Goal: Manage account settings

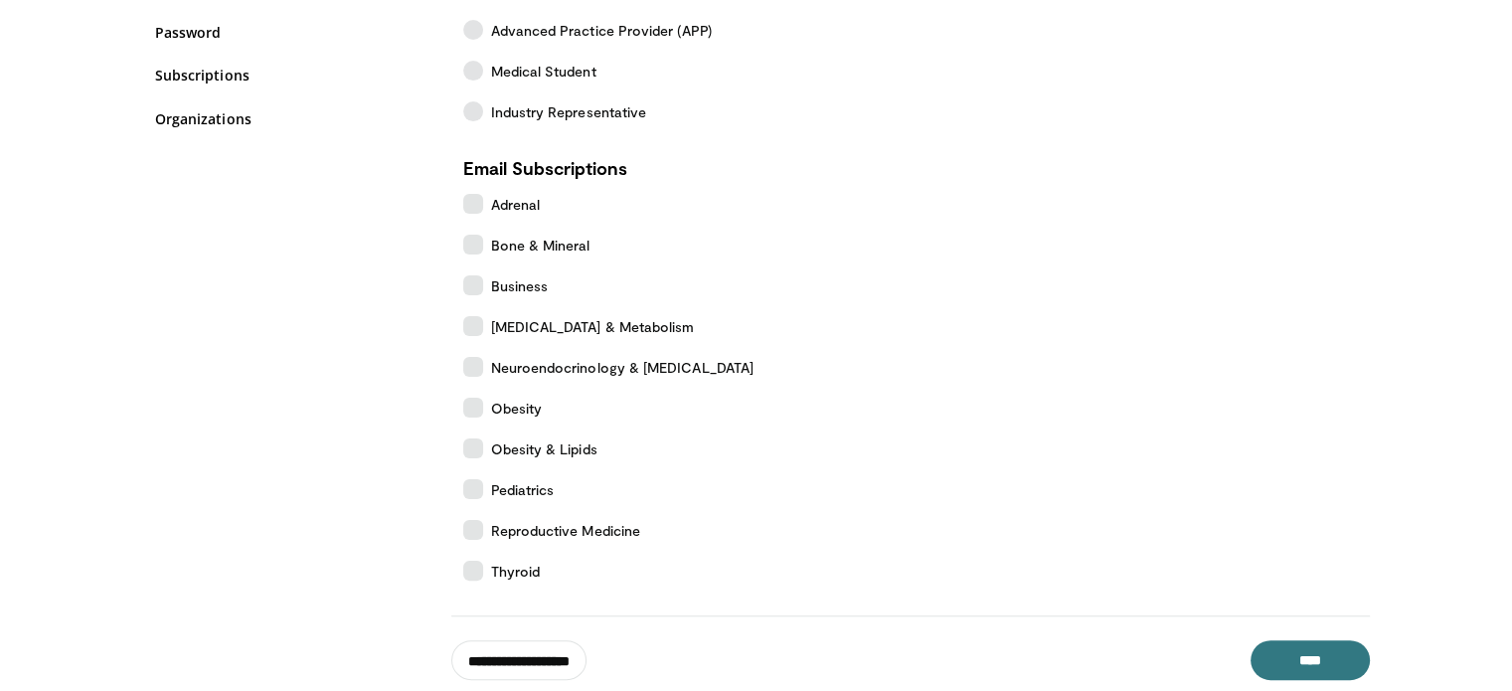
scroll to position [550, 0]
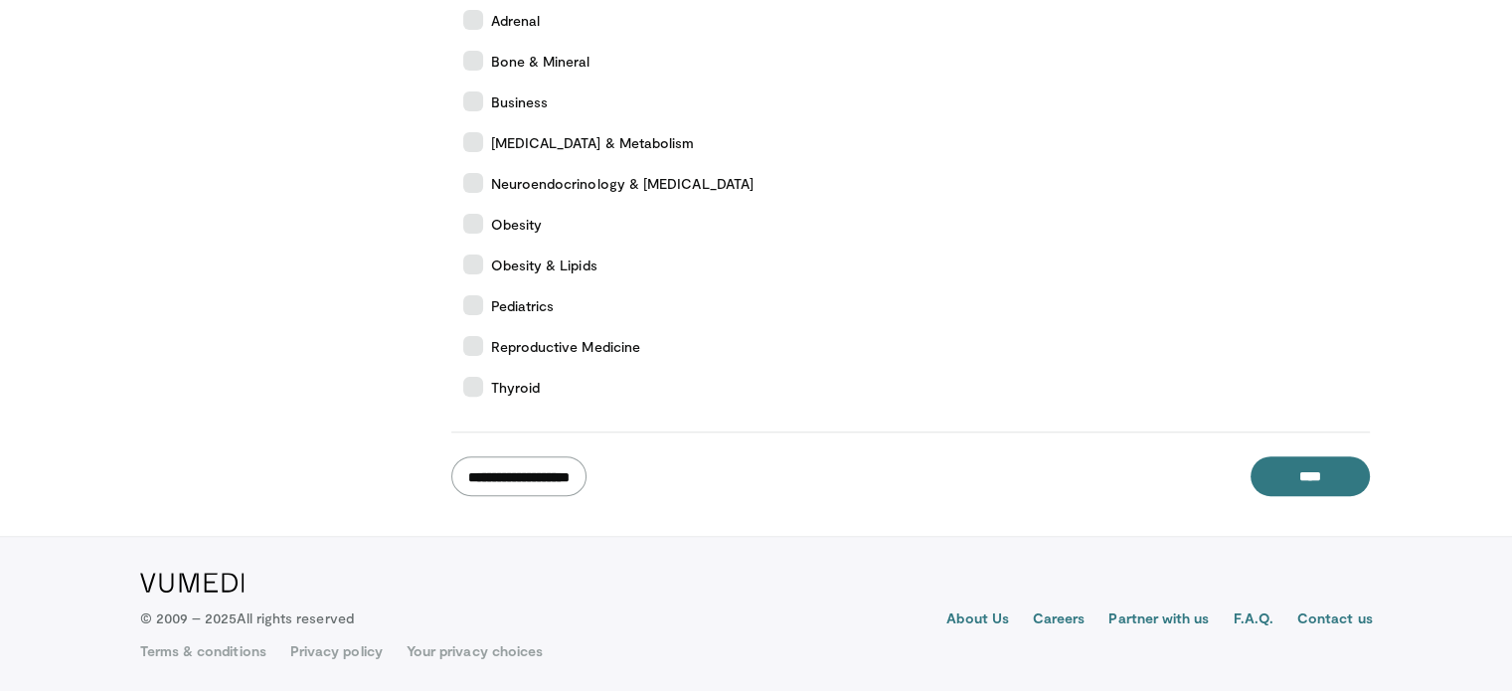
click at [574, 464] on input "**********" at bounding box center [518, 476] width 135 height 40
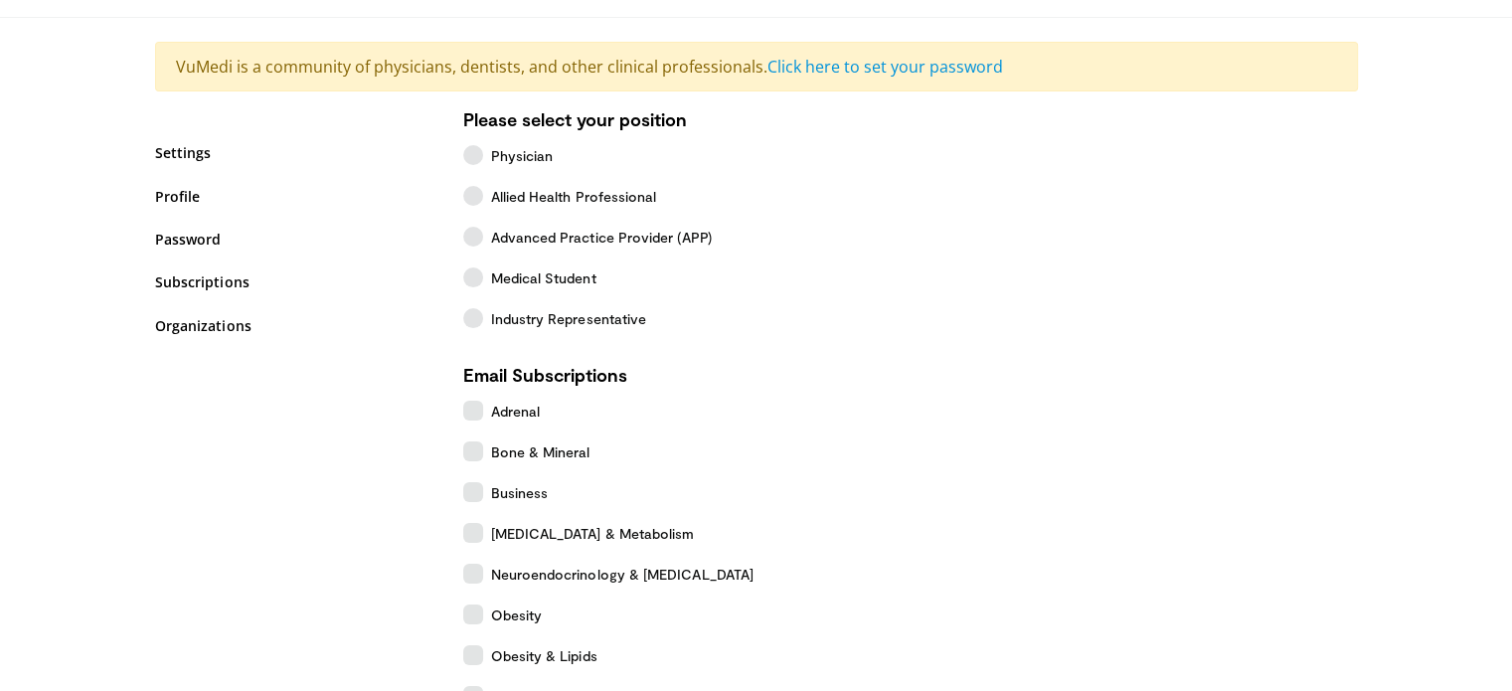
scroll to position [152, 0]
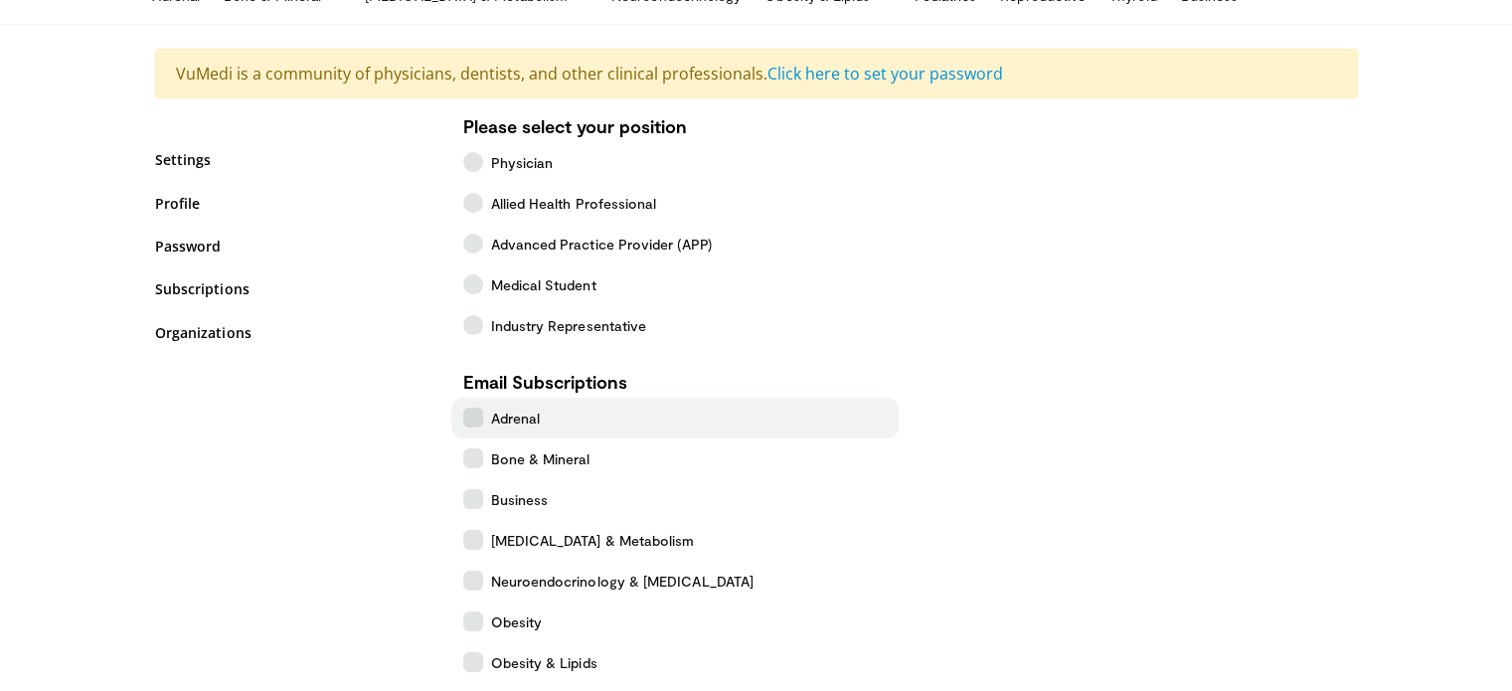
click at [483, 408] on label "Adrenal" at bounding box center [674, 418] width 447 height 41
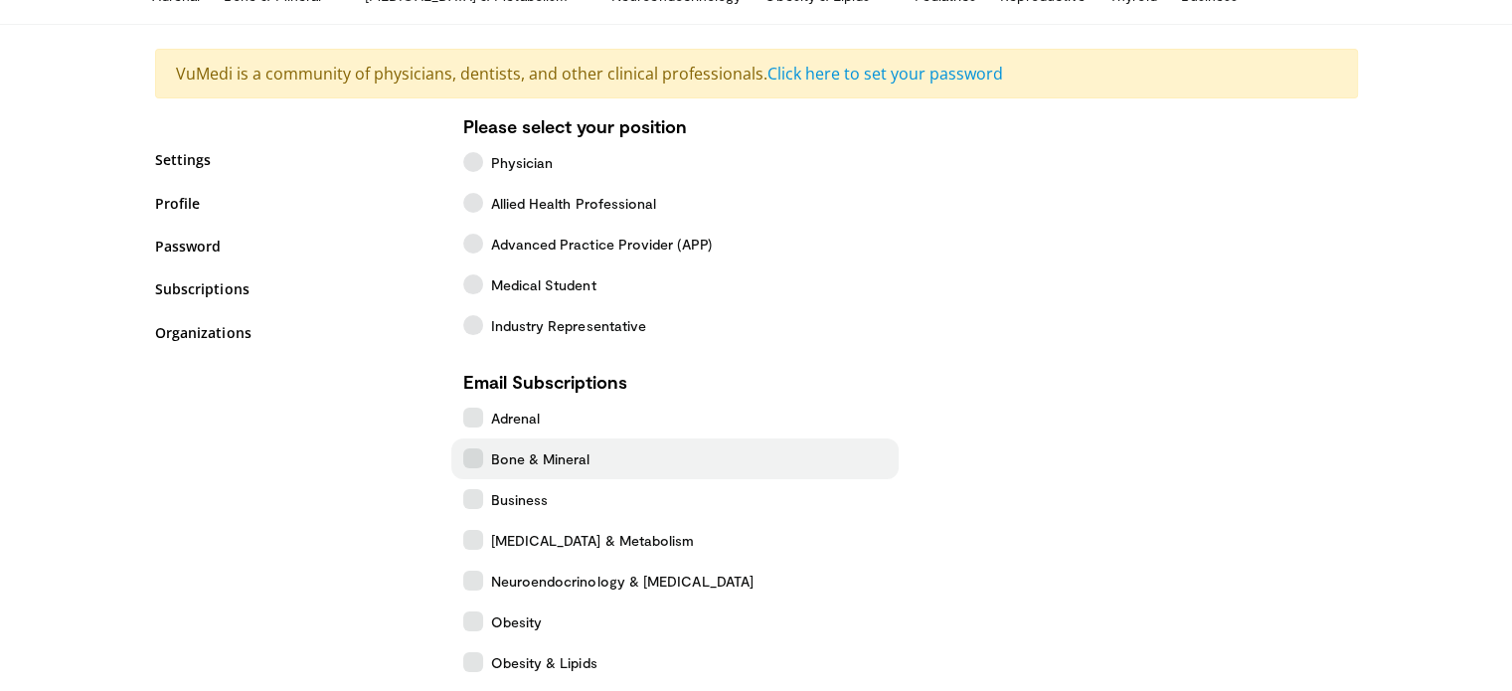
click at [475, 448] on body "Just Launched: ADA 2025 Insights Hub WATCH NOW Specialties Adult & Family Medic…" at bounding box center [756, 469] width 1512 height 1242
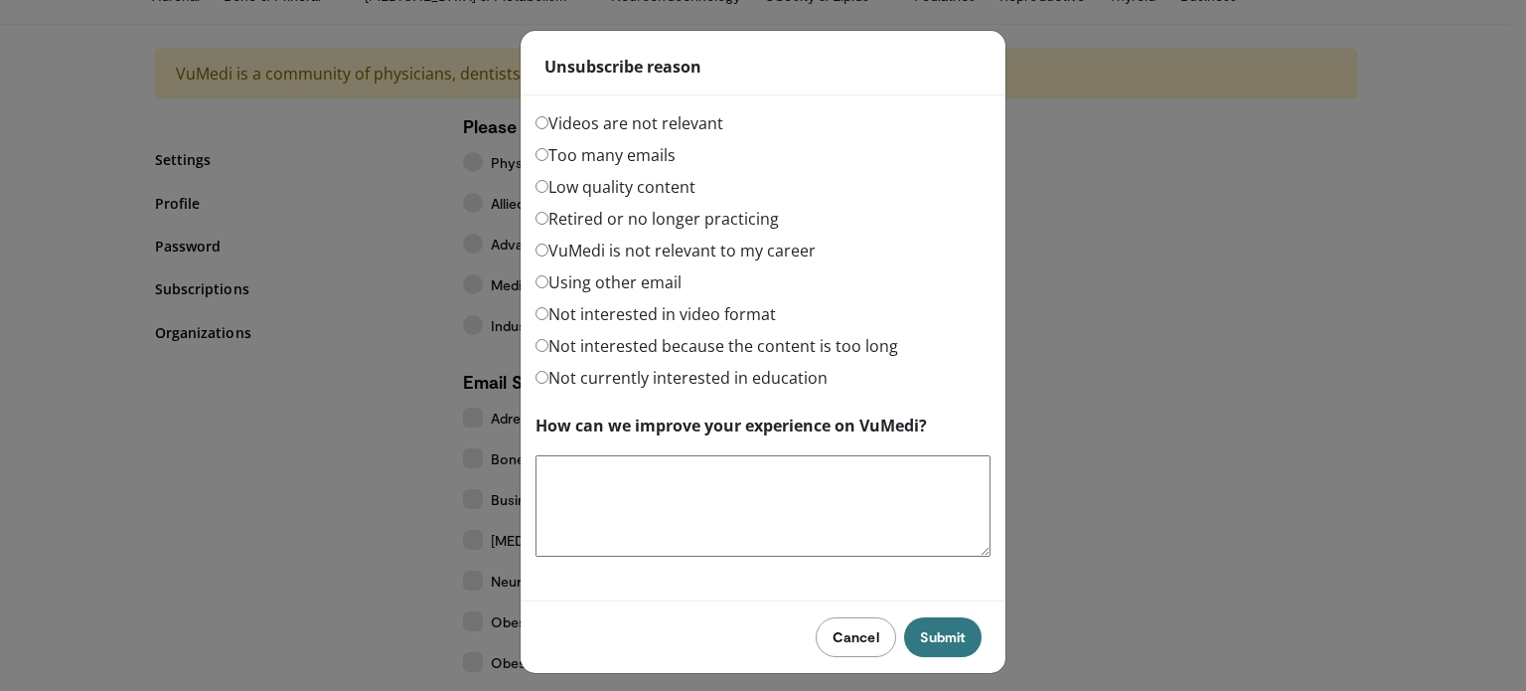
click at [845, 629] on button "Cancel" at bounding box center [856, 637] width 80 height 40
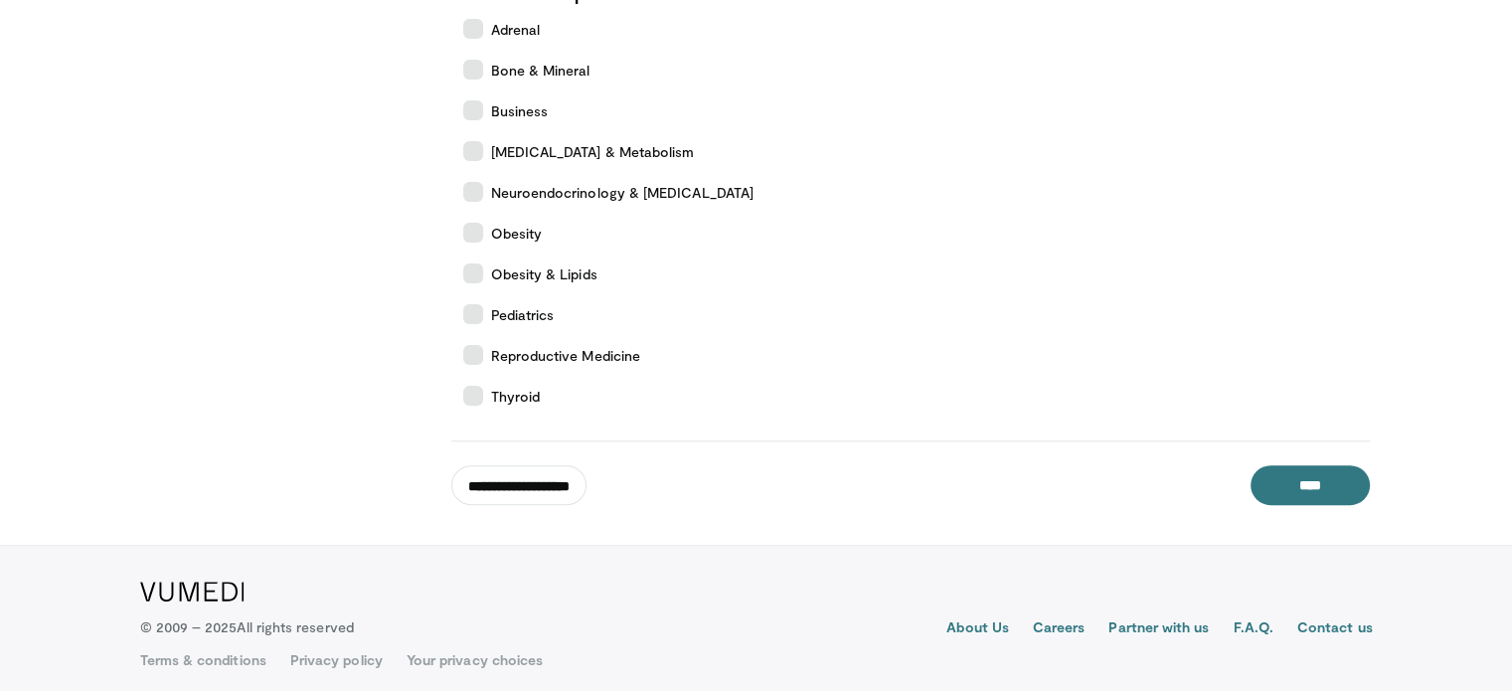
scroll to position [550, 0]
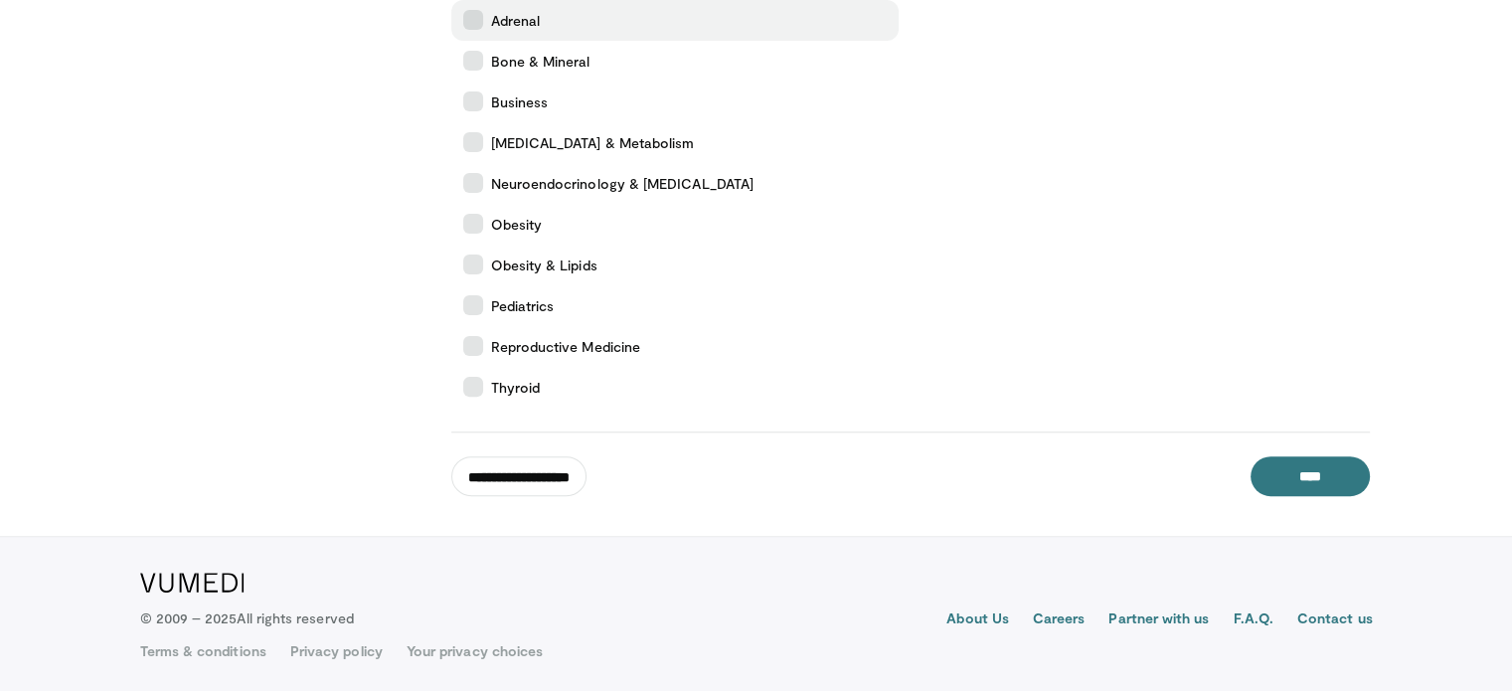
click at [476, 21] on icon at bounding box center [473, 20] width 20 height 20
click at [586, 461] on input "**********" at bounding box center [518, 476] width 135 height 40
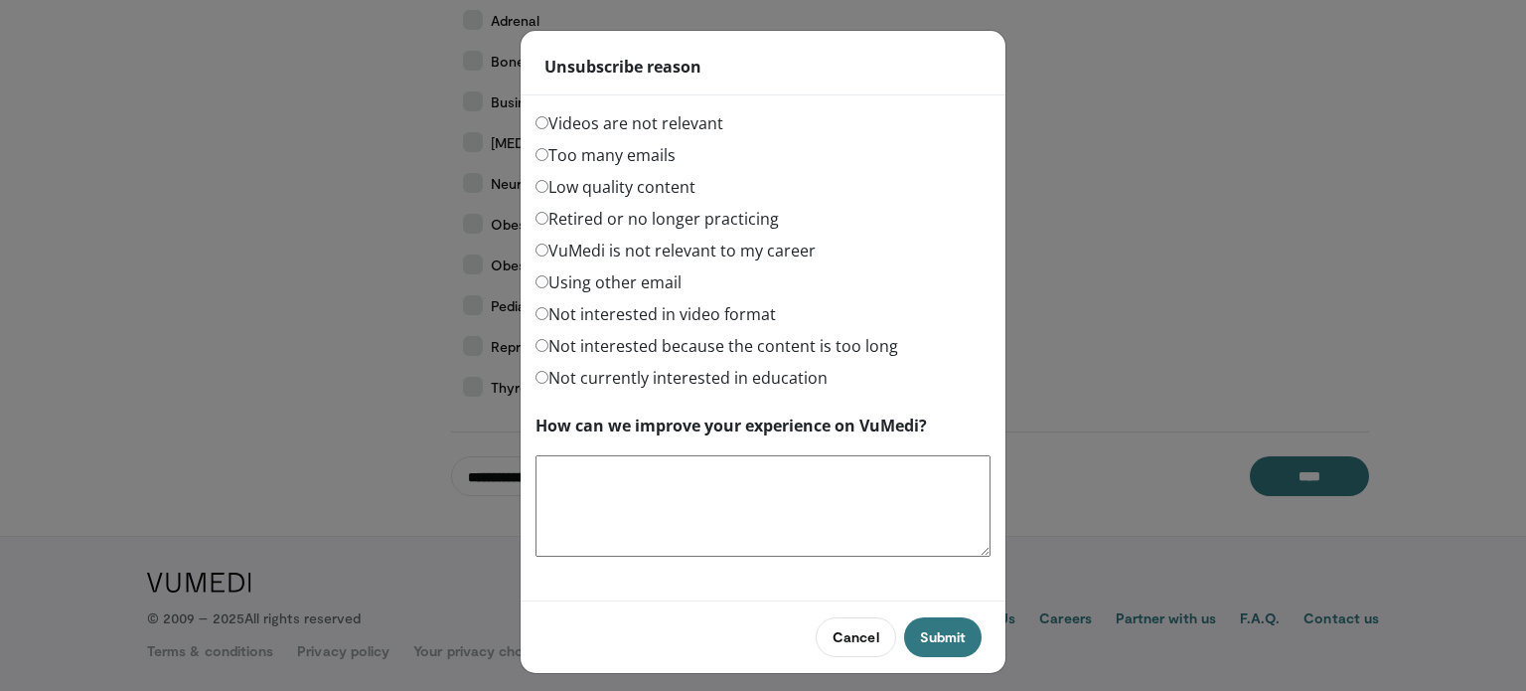
click at [541, 119] on label "Videos are not relevant" at bounding box center [630, 123] width 188 height 24
click at [932, 631] on button "Submit" at bounding box center [943, 637] width 78 height 40
